Goal: Navigation & Orientation: Find specific page/section

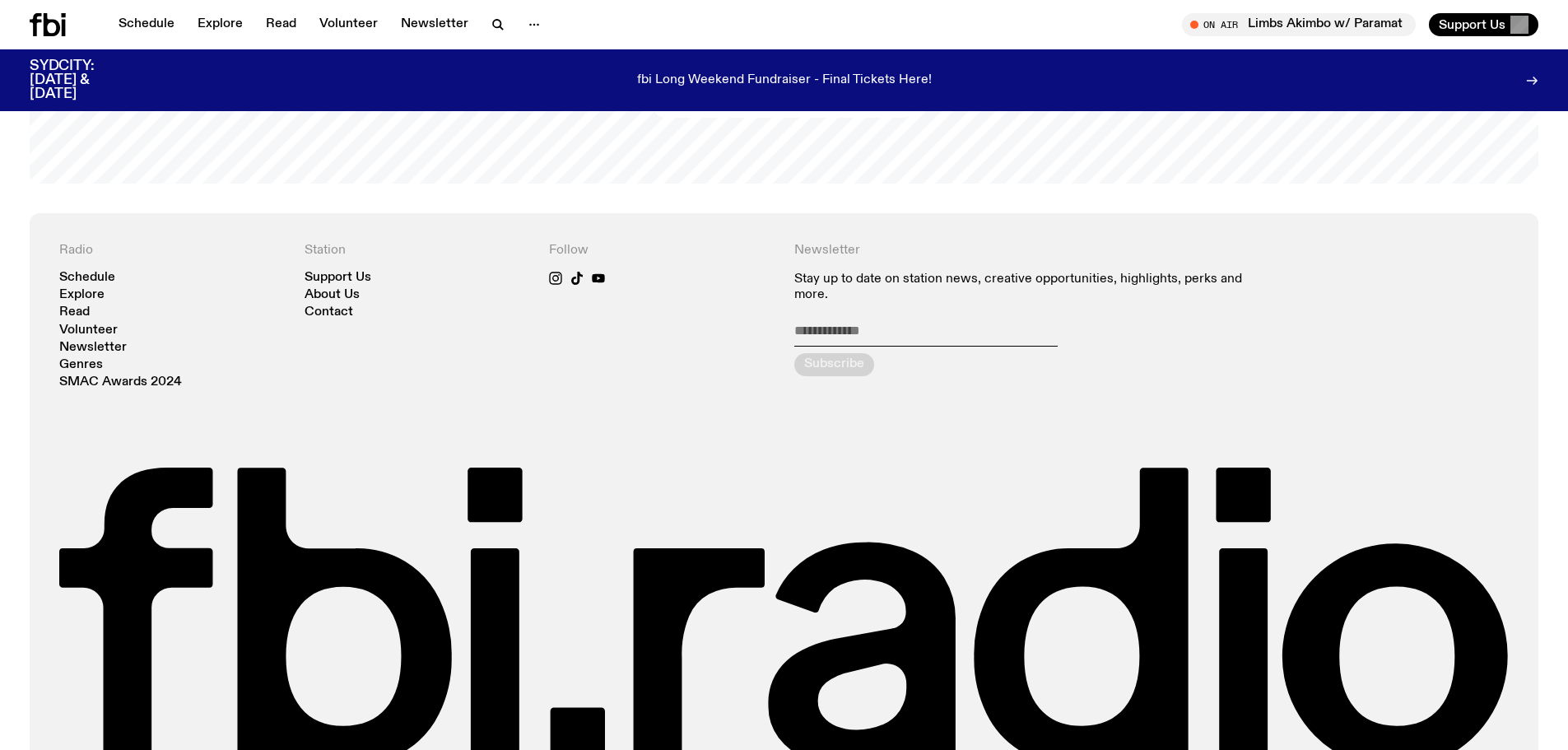
scroll to position [4016, 0]
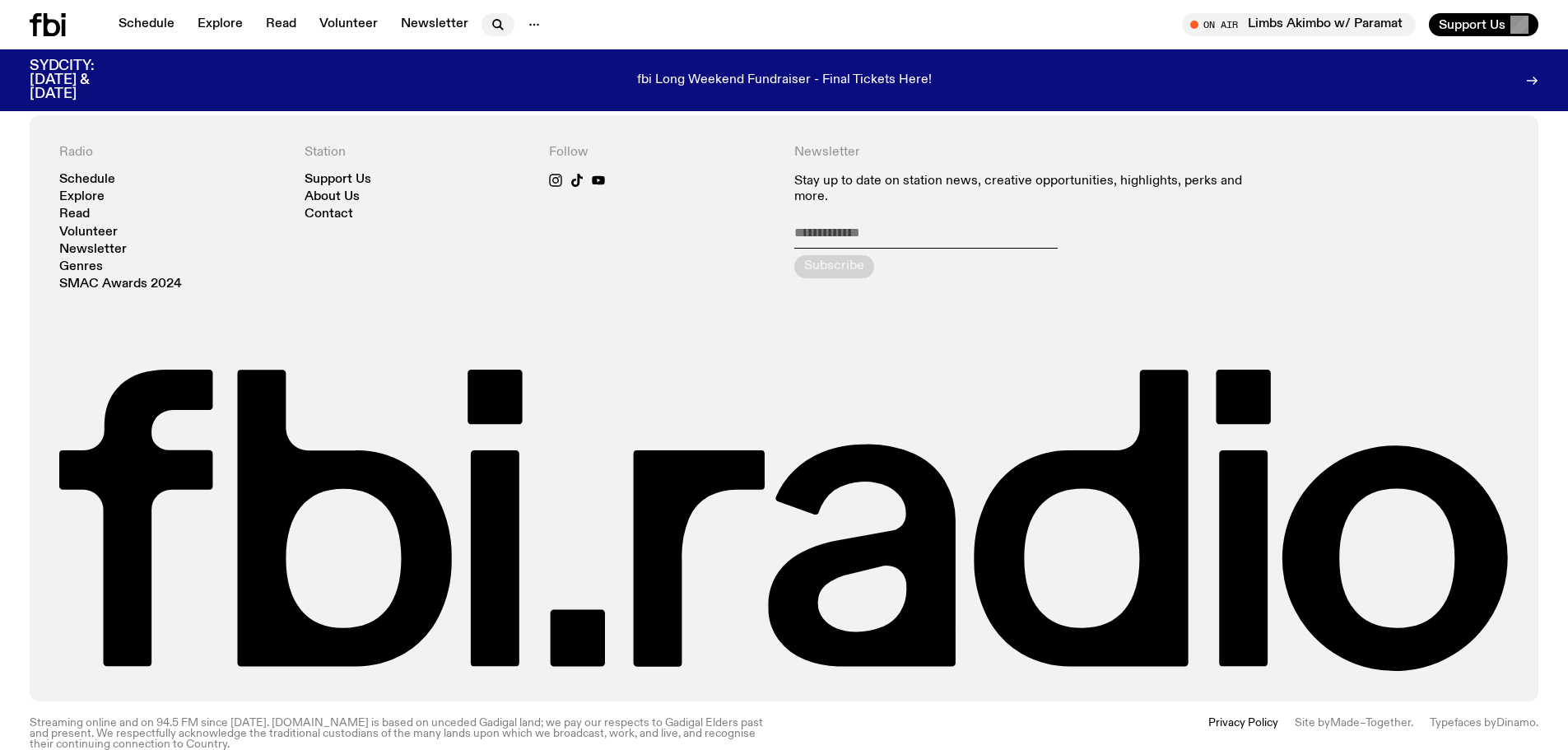
click at [490, 24] on icon "button" at bounding box center [497, 24] width 19 height 19
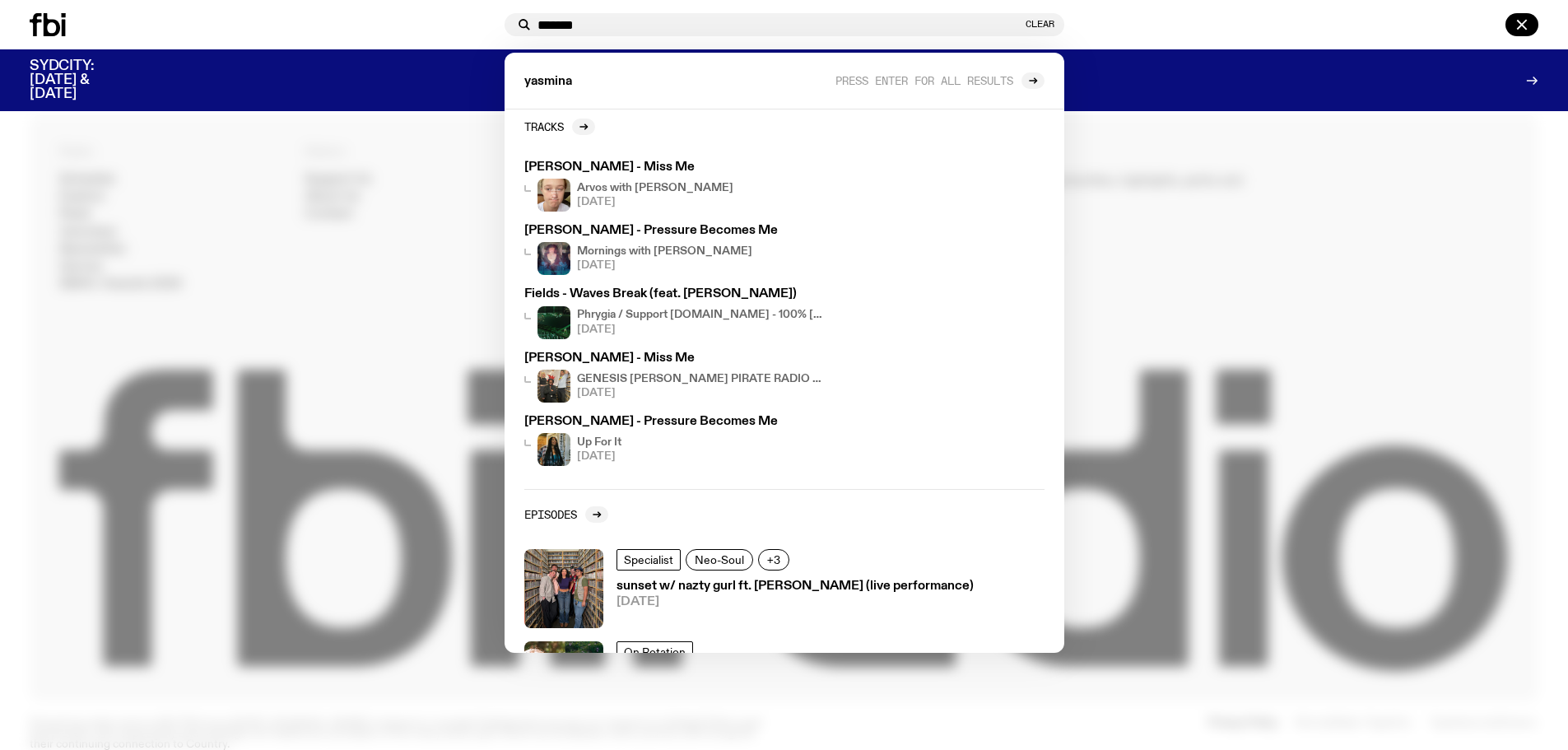
scroll to position [0, 0]
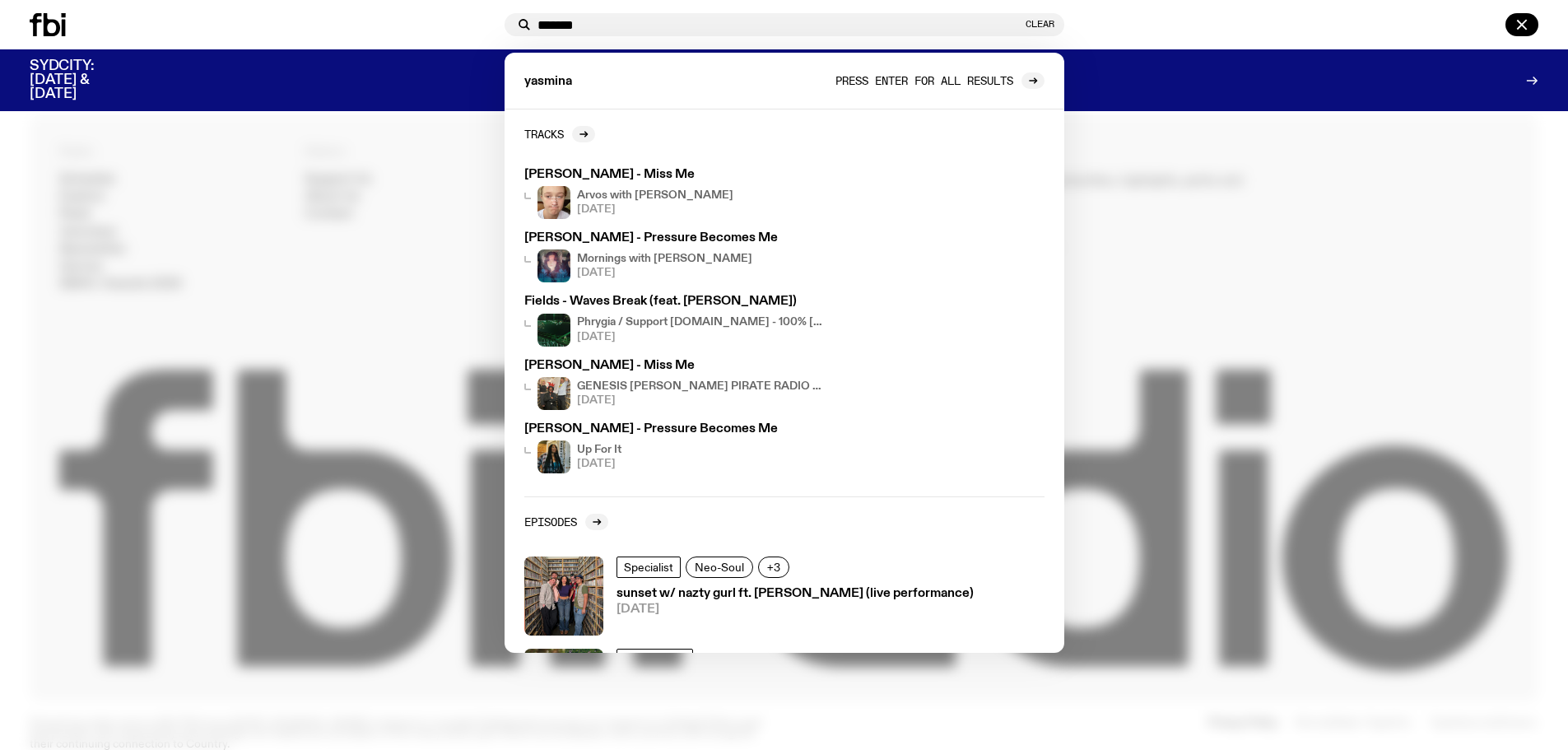
type input "*******"
click at [849, 78] on span "Press enter for all results" at bounding box center [924, 80] width 178 height 13
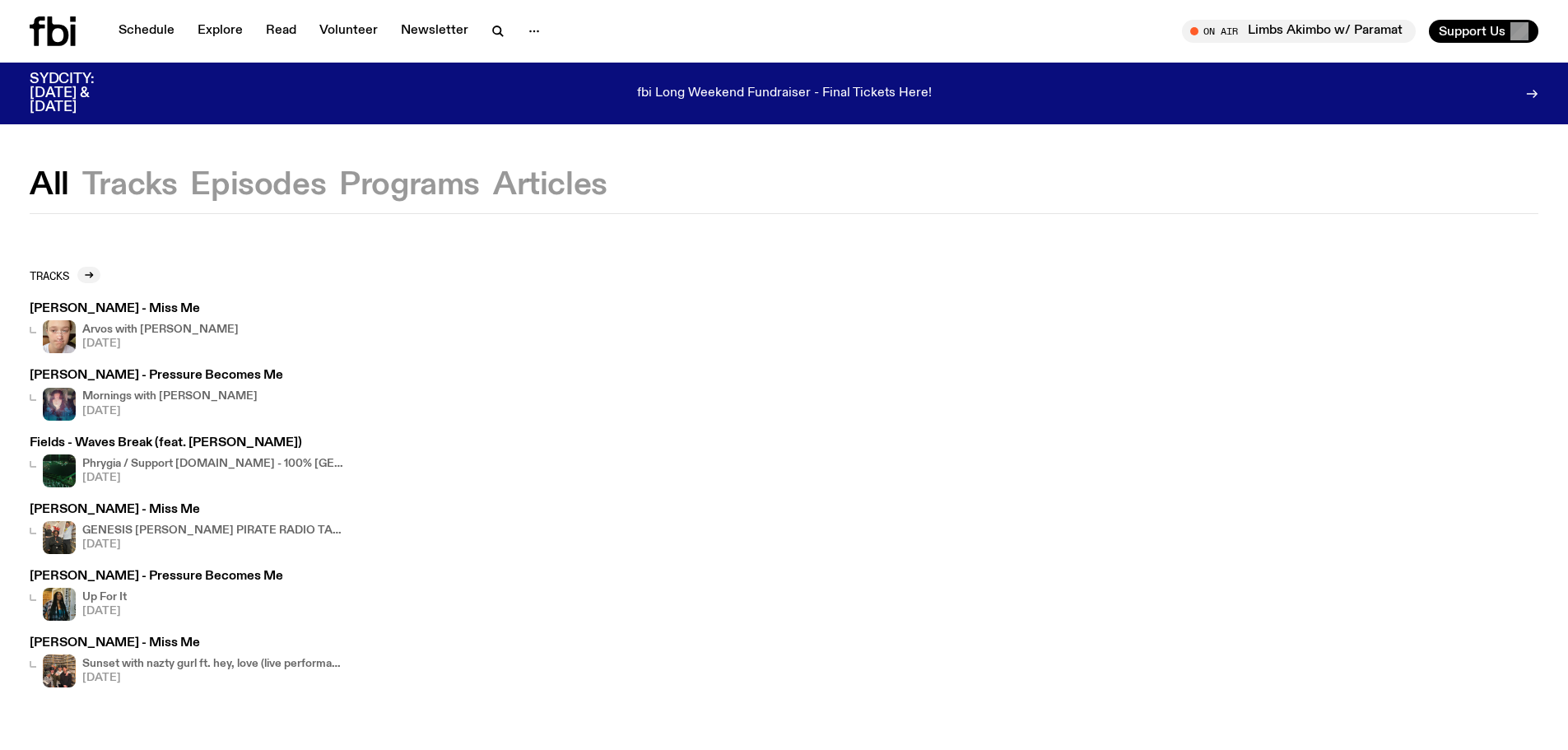
click at [786, 93] on p "fbi Long Weekend Fundraiser - Final Tickets Here!" at bounding box center [784, 94] width 295 height 15
